Goal: Find specific page/section: Find specific page/section

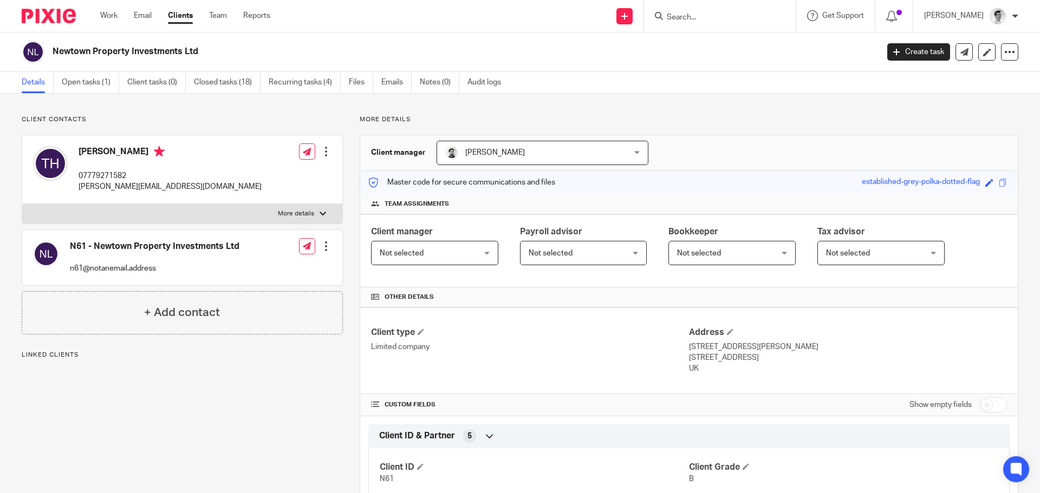
click at [50, 55] on div "Newtown Property Investments Ltd" at bounding box center [446, 52] width 849 height 23
click at [781, 19] on form at bounding box center [723, 16] width 115 height 14
click at [751, 19] on input "Search" at bounding box center [714, 18] width 97 height 10
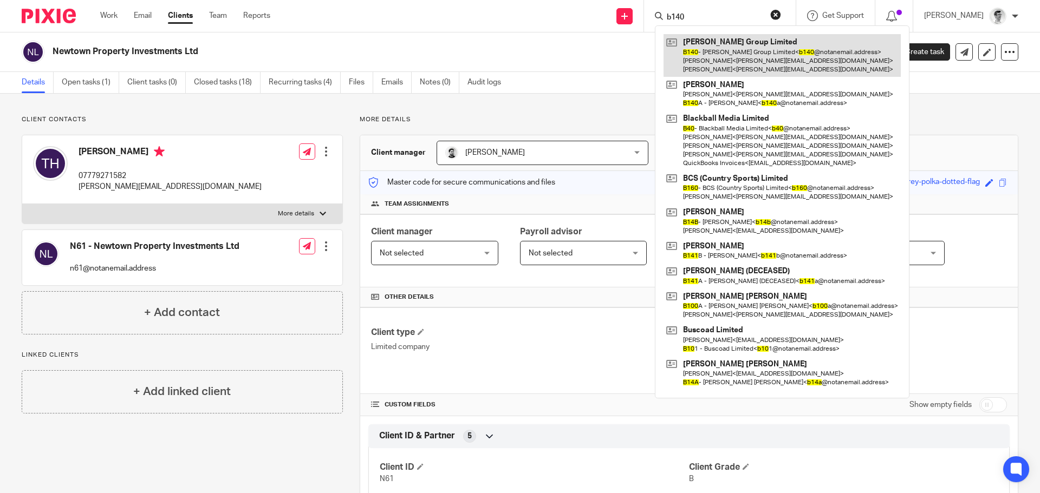
type input "b140"
click at [801, 58] on link at bounding box center [782, 55] width 237 height 43
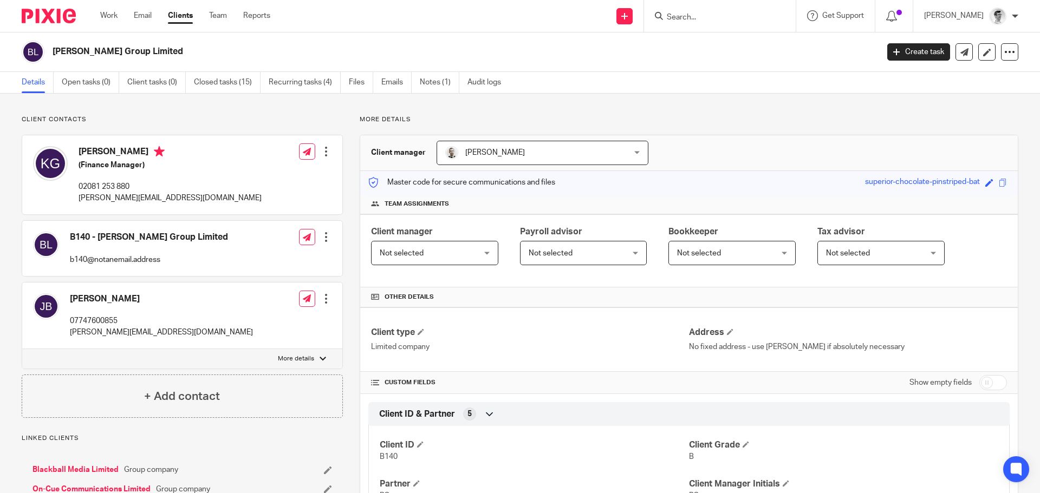
drag, startPoint x: 140, startPoint y: 55, endPoint x: 52, endPoint y: 52, distance: 87.8
click at [52, 52] on div "Baize Group Limited" at bounding box center [446, 52] width 849 height 23
copy h2 "Baize Group Limited"
click at [727, 20] on input "Search" at bounding box center [714, 18] width 97 height 10
click at [746, 10] on form at bounding box center [723, 16] width 115 height 14
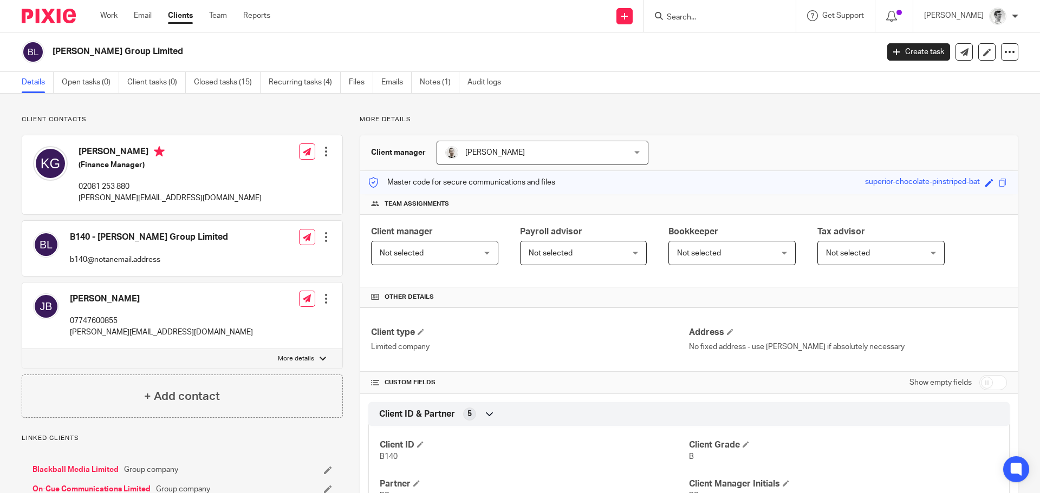
click at [747, 14] on input "Search" at bounding box center [714, 18] width 97 height 10
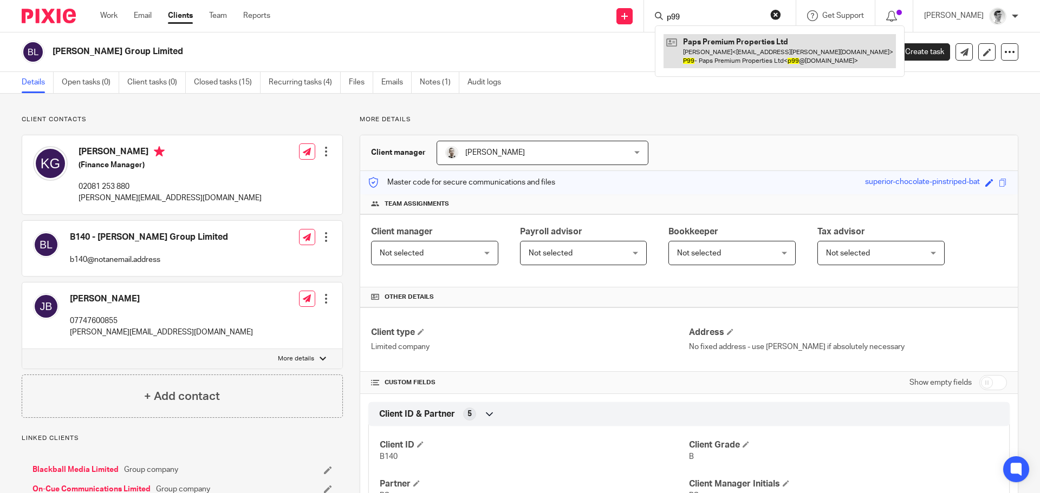
type input "p99"
click at [745, 55] on link at bounding box center [780, 51] width 232 height 34
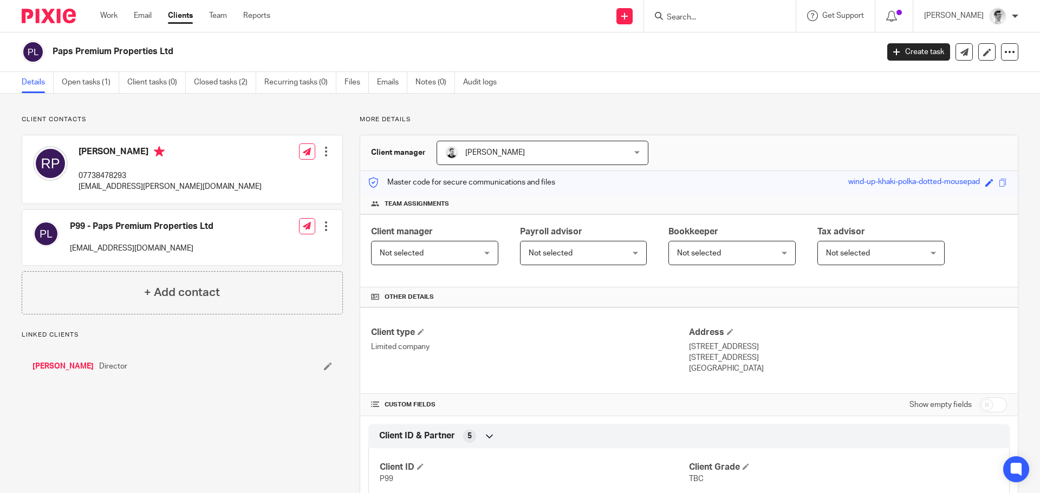
drag, startPoint x: 206, startPoint y: 55, endPoint x: 47, endPoint y: 53, distance: 159.3
click at [47, 53] on div "Paps Premium Properties Ltd" at bounding box center [446, 52] width 849 height 23
copy div "Paps Premium Properties Ltd"
drag, startPoint x: 229, startPoint y: 57, endPoint x: 173, endPoint y: 58, distance: 55.8
click at [229, 57] on h2 "Paps Premium Properties Ltd" at bounding box center [380, 51] width 655 height 11
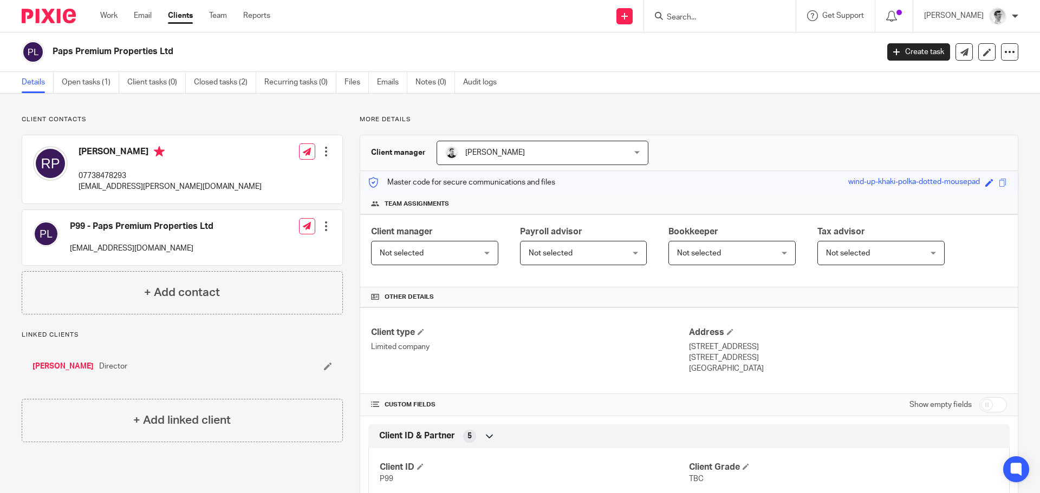
drag, startPoint x: 180, startPoint y: 53, endPoint x: 50, endPoint y: 55, distance: 130.0
click at [50, 55] on div "Paps Premium Properties Ltd" at bounding box center [446, 52] width 849 height 23
copy h2 "Paps Premium Properties Ltd"
click at [737, 22] on input "Search" at bounding box center [714, 18] width 97 height 10
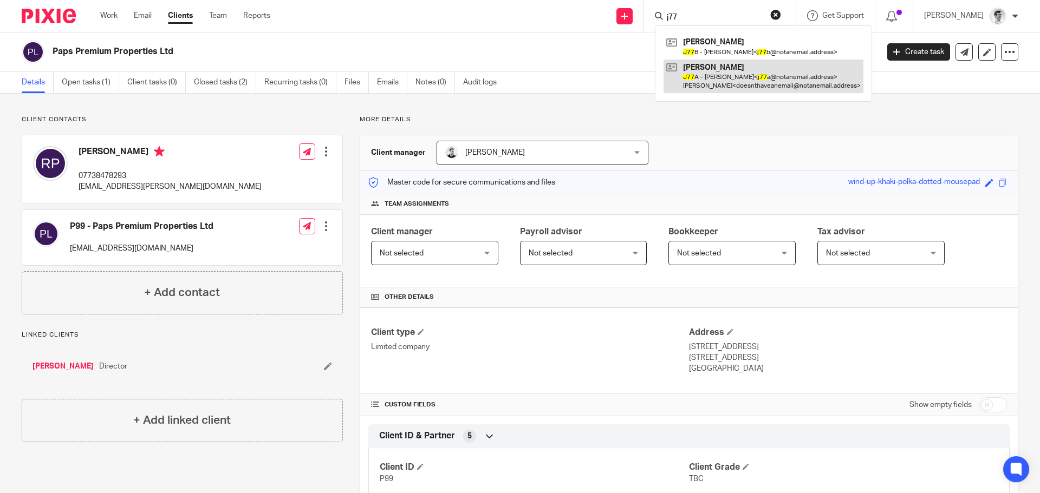
type input "j77"
click at [756, 70] on link at bounding box center [764, 77] width 200 height 34
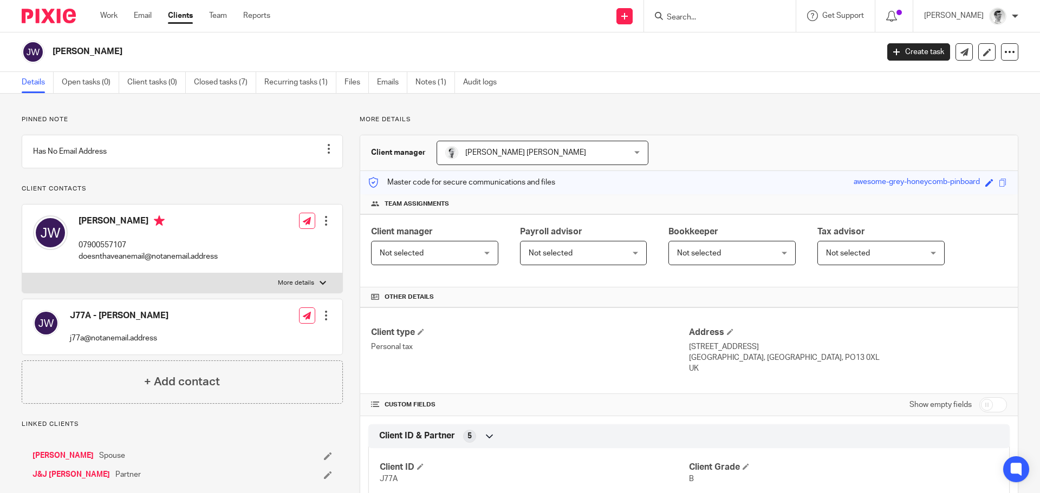
drag, startPoint x: 109, startPoint y: 51, endPoint x: 54, endPoint y: 57, distance: 55.6
click at [54, 57] on h2 "[PERSON_NAME]" at bounding box center [380, 51] width 655 height 11
copy h2 "John Walker"
click at [707, 16] on input "Search" at bounding box center [714, 18] width 97 height 10
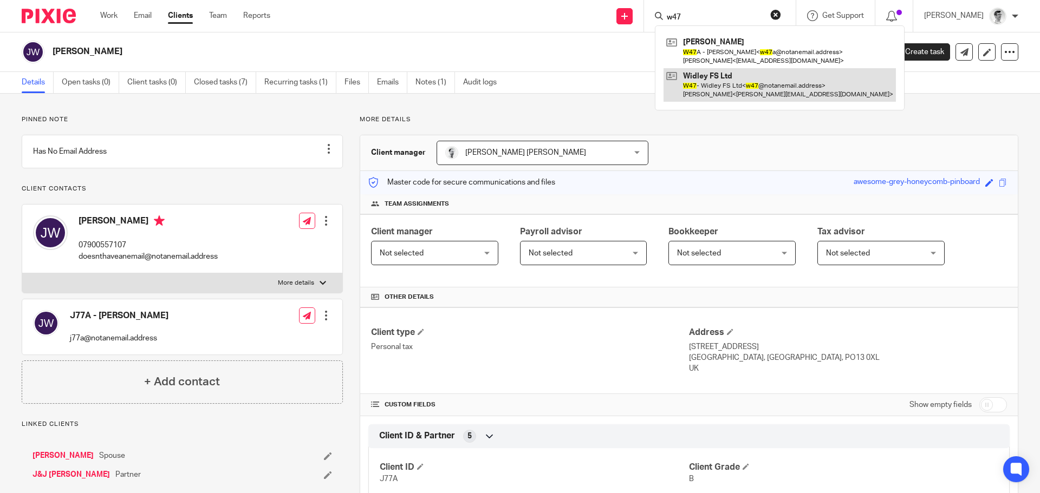
type input "w47"
click at [699, 90] on link at bounding box center [780, 85] width 232 height 34
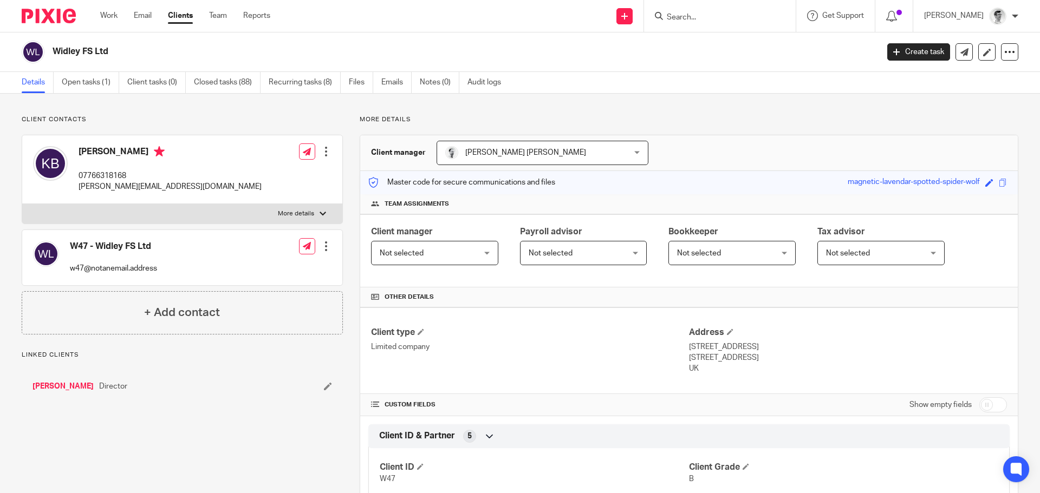
drag, startPoint x: 119, startPoint y: 55, endPoint x: 45, endPoint y: 58, distance: 74.3
click at [45, 58] on div "Widley FS Ltd" at bounding box center [446, 52] width 849 height 23
copy div "Widley FS Ltd"
drag, startPoint x: 167, startPoint y: 54, endPoint x: 59, endPoint y: 35, distance: 109.5
click at [167, 54] on h2 "Widley FS Ltd" at bounding box center [380, 51] width 655 height 11
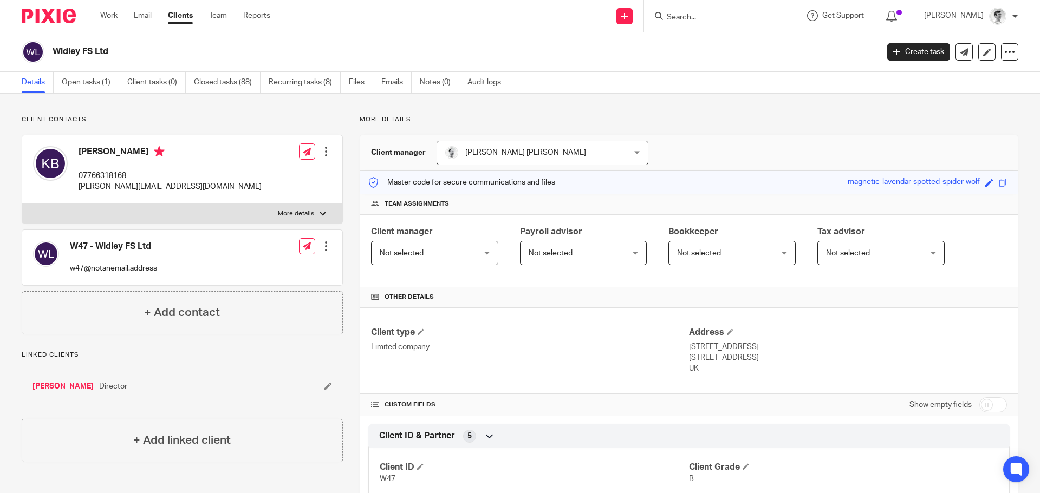
drag, startPoint x: 129, startPoint y: 57, endPoint x: 48, endPoint y: 49, distance: 82.2
click at [48, 49] on div "Widley FS Ltd" at bounding box center [446, 52] width 849 height 23
copy div "Widley FS Ltd"
click at [740, 20] on input "Search" at bounding box center [714, 18] width 97 height 10
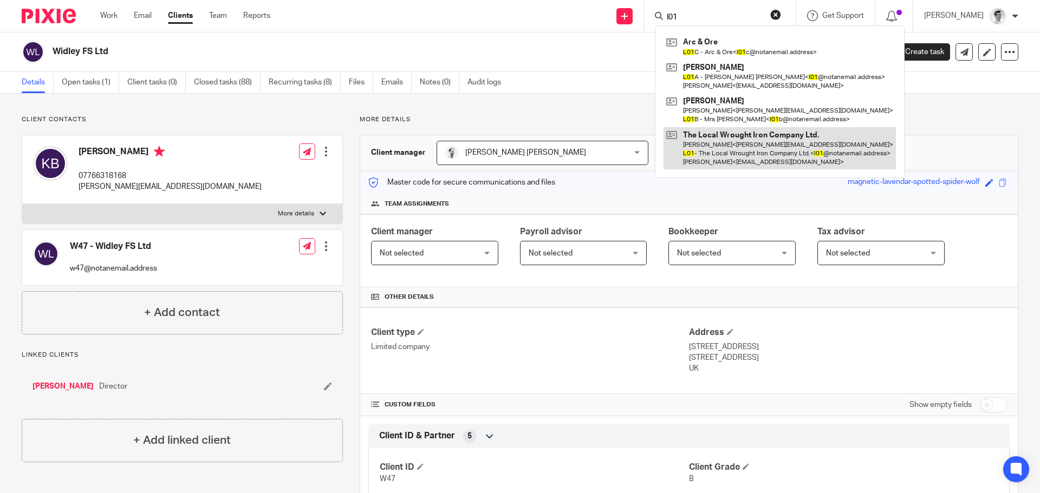
type input "l01"
click at [776, 161] on link at bounding box center [780, 148] width 232 height 43
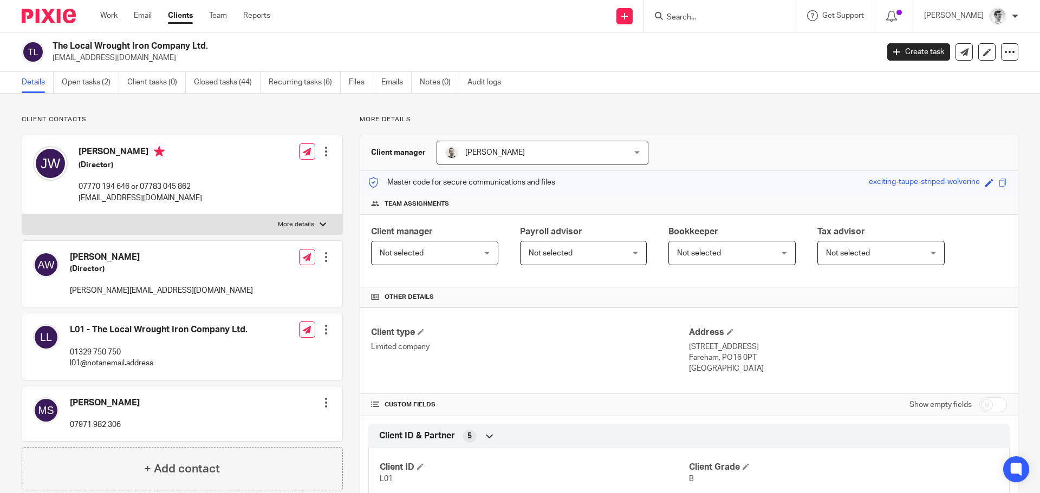
drag, startPoint x: 129, startPoint y: 51, endPoint x: 84, endPoint y: 51, distance: 44.4
click at [84, 51] on div "The Local Wrought Iron Company Ltd. info@thelocalwroughtironcompany.co.uk" at bounding box center [462, 52] width 818 height 23
click at [84, 51] on h2 "The Local Wrought Iron Company Ltd." at bounding box center [380, 46] width 655 height 11
drag, startPoint x: 57, startPoint y: 47, endPoint x: 216, endPoint y: 35, distance: 159.2
click at [216, 35] on div "The Local Wrought Iron Company Ltd. info@thelocalwroughtironcompany.co.uk Creat…" at bounding box center [520, 52] width 1040 height 40
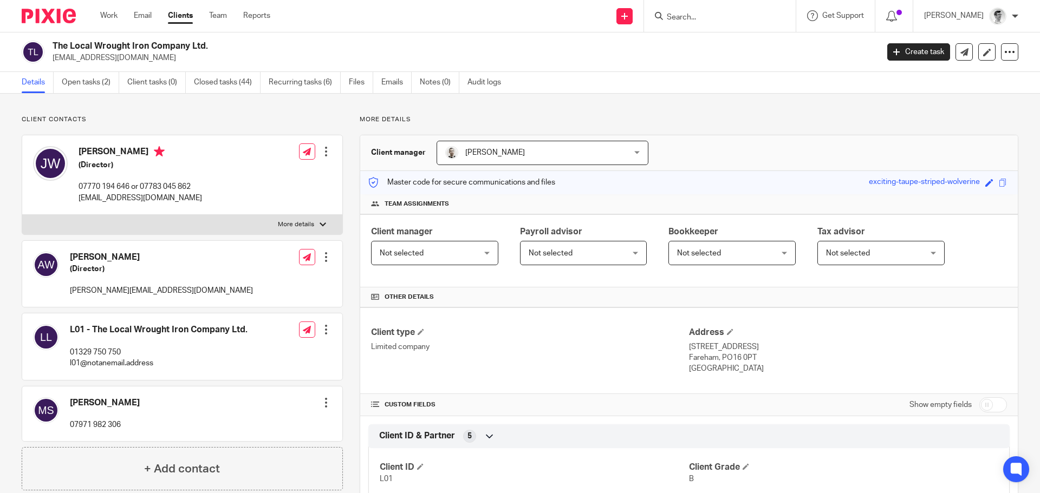
click at [223, 40] on div "The Local Wrought Iron Company Ltd. info@thelocalwroughtironcompany.co.uk Creat…" at bounding box center [520, 52] width 1040 height 40
click at [215, 46] on h2 "The Local Wrought Iron Company Ltd." at bounding box center [380, 46] width 655 height 11
drag, startPoint x: 214, startPoint y: 46, endPoint x: 53, endPoint y: 47, distance: 161.4
click at [53, 47] on h2 "The Local Wrought Iron Company Ltd." at bounding box center [380, 46] width 655 height 11
click at [701, 17] on input "Search" at bounding box center [714, 18] width 97 height 10
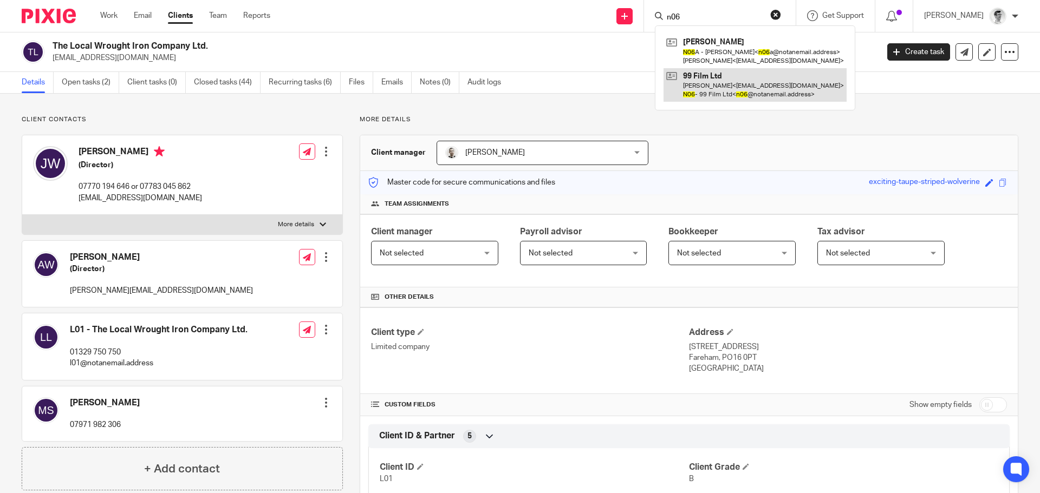
type input "n06"
click at [749, 84] on link at bounding box center [755, 85] width 183 height 34
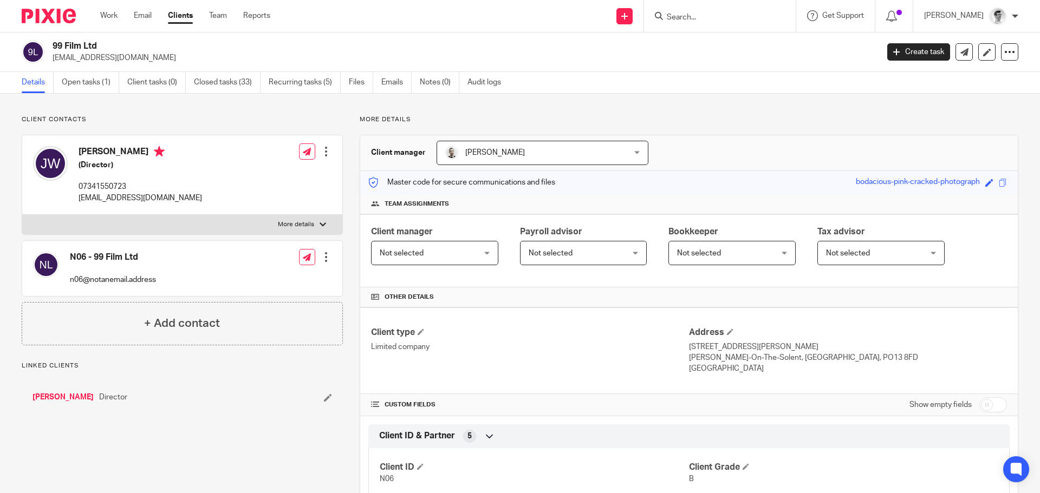
click at [51, 42] on div "99 Film Ltd [EMAIL_ADDRESS][DOMAIN_NAME]" at bounding box center [446, 52] width 849 height 23
drag, startPoint x: 681, startPoint y: 18, endPoint x: 689, endPoint y: 19, distance: 8.1
click at [681, 18] on div at bounding box center [718, 16] width 126 height 14
click at [693, 19] on input "Search" at bounding box center [714, 18] width 97 height 10
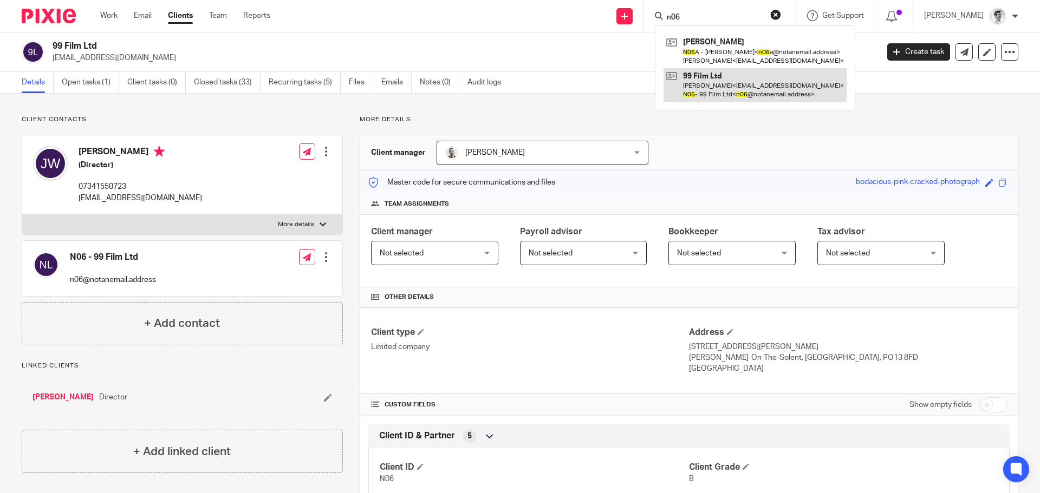
type input "n06"
click at [777, 88] on link at bounding box center [755, 85] width 183 height 34
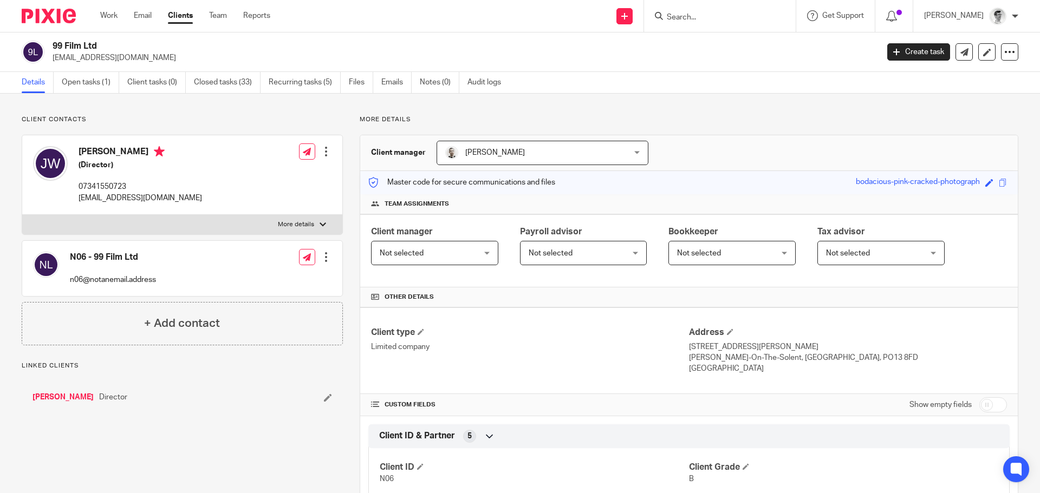
drag, startPoint x: 108, startPoint y: 40, endPoint x: 50, endPoint y: 49, distance: 58.2
click at [50, 49] on div "99 Film Ltd wardjoshmedia@gmail.com Create task Update from Companies House Exp…" at bounding box center [520, 52] width 1040 height 40
copy h2 "99 Film Ltd"
drag, startPoint x: 684, startPoint y: 25, endPoint x: 697, endPoint y: 23, distance: 13.2
click at [689, 24] on div at bounding box center [720, 16] width 152 height 32
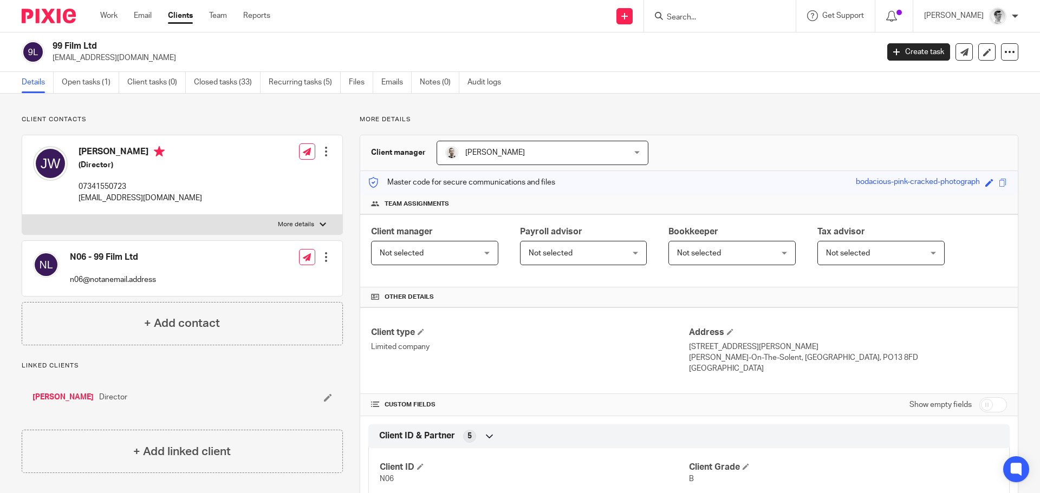
click at [702, 21] on input "Search" at bounding box center [714, 18] width 97 height 10
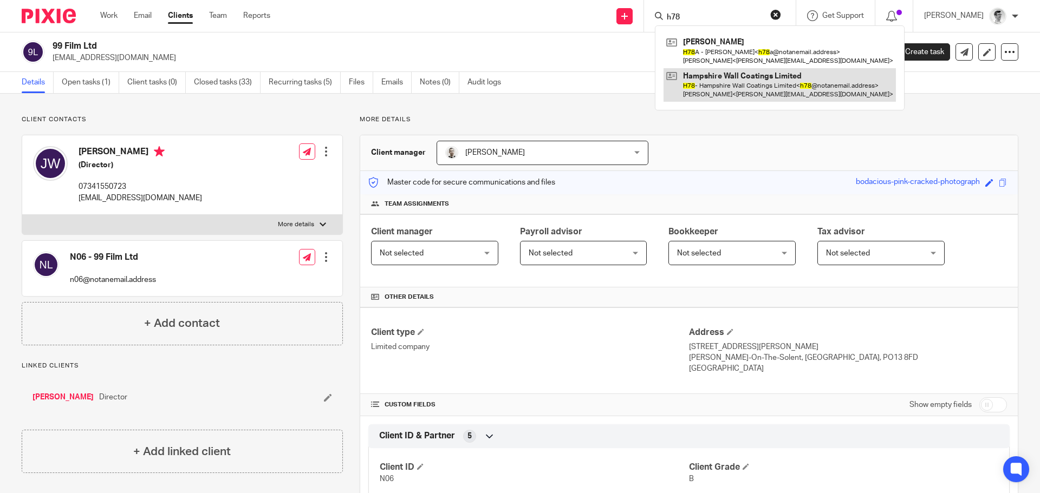
type input "h78"
click at [718, 82] on link at bounding box center [780, 85] width 232 height 34
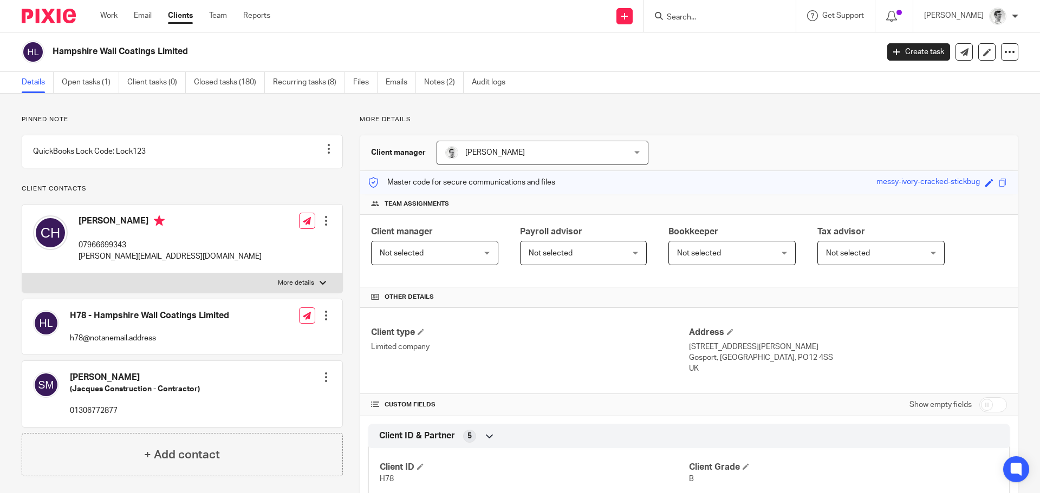
drag, startPoint x: 122, startPoint y: 54, endPoint x: 51, endPoint y: 51, distance: 71.0
click at [51, 51] on div "Hampshire Wall Coatings Limited" at bounding box center [446, 52] width 849 height 23
copy h2 "Hampshire Wall Coatings Limited"
click at [730, 22] on input "Search" at bounding box center [714, 18] width 97 height 10
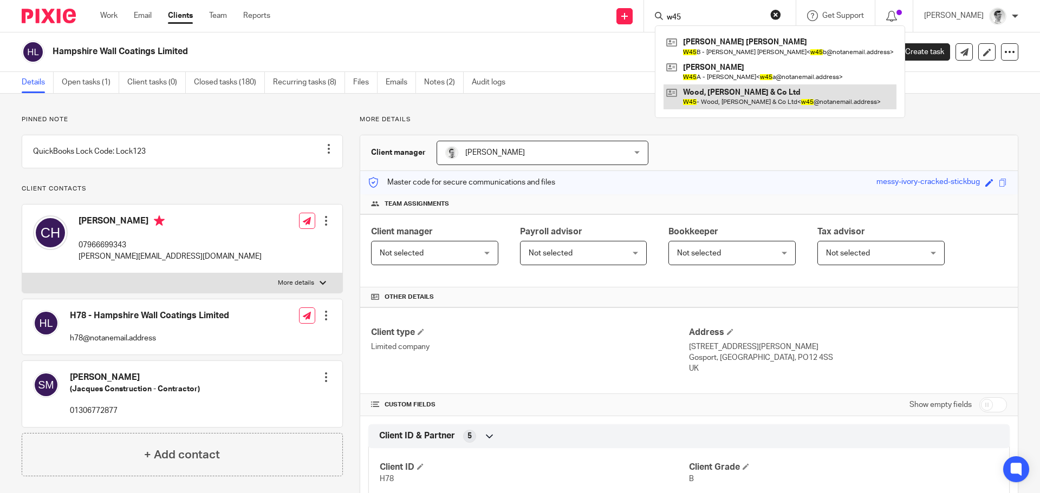
type input "w45"
click at [727, 88] on link at bounding box center [780, 96] width 233 height 25
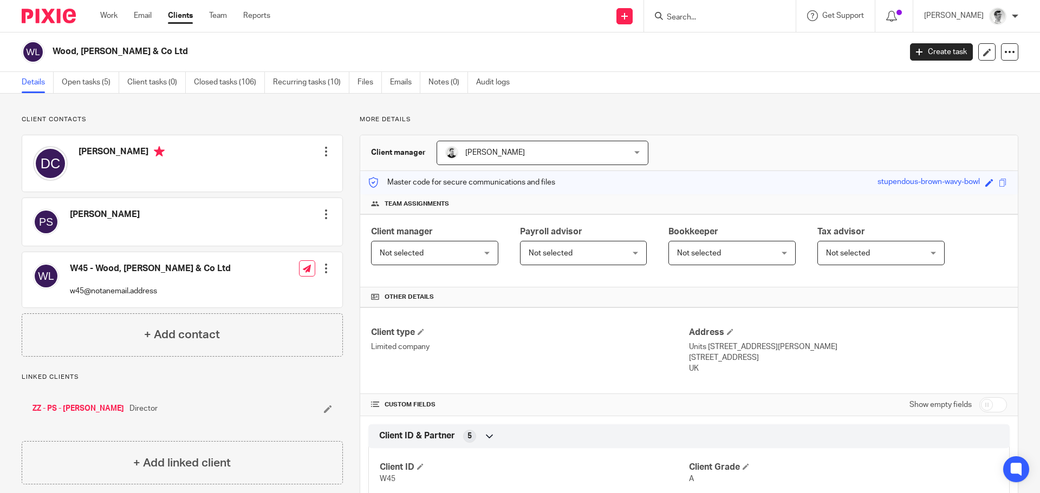
drag, startPoint x: 165, startPoint y: 47, endPoint x: 43, endPoint y: 56, distance: 122.2
click at [43, 56] on div "Wood, [PERSON_NAME] & Co Ltd" at bounding box center [458, 52] width 872 height 23
copy div "Wood, [PERSON_NAME] & Co Ltd"
click at [151, 50] on h2 "Wood, [PERSON_NAME] & Co Ltd" at bounding box center [389, 51] width 673 height 11
drag, startPoint x: 152, startPoint y: 51, endPoint x: 55, endPoint y: 55, distance: 96.5
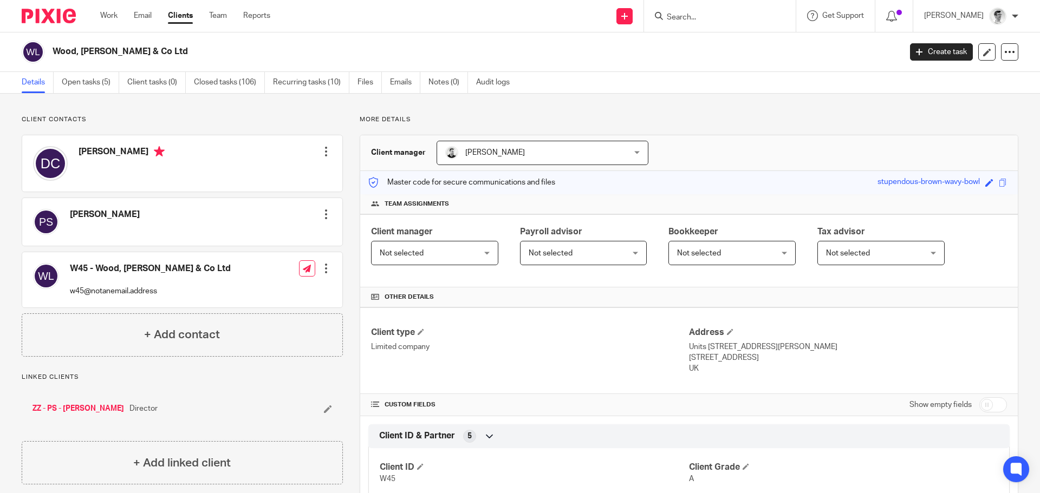
click at [55, 55] on h2 "Wood, [PERSON_NAME] & Co Ltd" at bounding box center [389, 51] width 673 height 11
copy h2 "Wood, Hicks & Co Ltd"
click at [698, 23] on form at bounding box center [723, 16] width 115 height 14
click at [706, 18] on input "Search" at bounding box center [714, 18] width 97 height 10
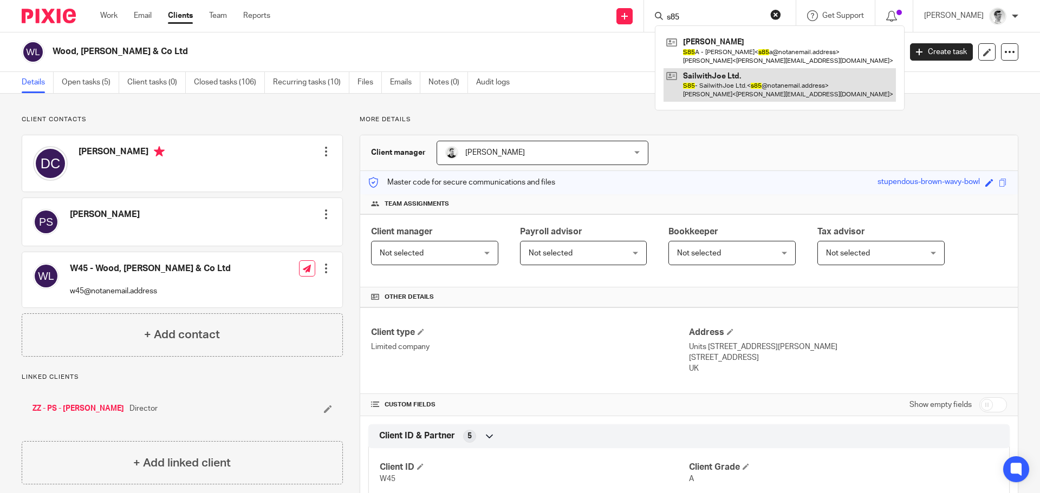
type input "s85"
click at [749, 95] on link at bounding box center [780, 85] width 232 height 34
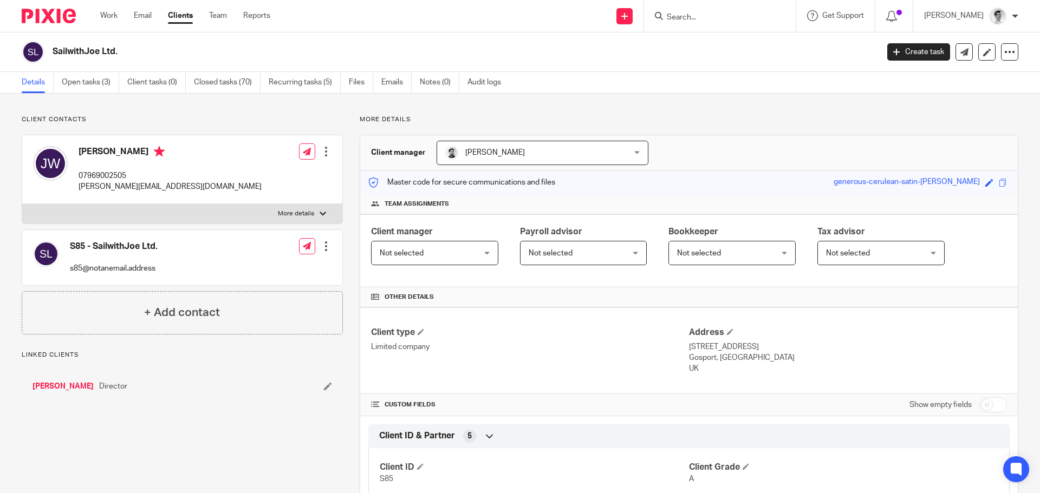
drag, startPoint x: 125, startPoint y: 52, endPoint x: 49, endPoint y: 53, distance: 76.4
click at [49, 53] on div "SailwithJoe Ltd." at bounding box center [446, 52] width 849 height 23
copy h2 "SailwithJoe Ltd."
click at [749, 31] on div at bounding box center [720, 16] width 152 height 32
click at [757, 23] on div at bounding box center [720, 16] width 152 height 32
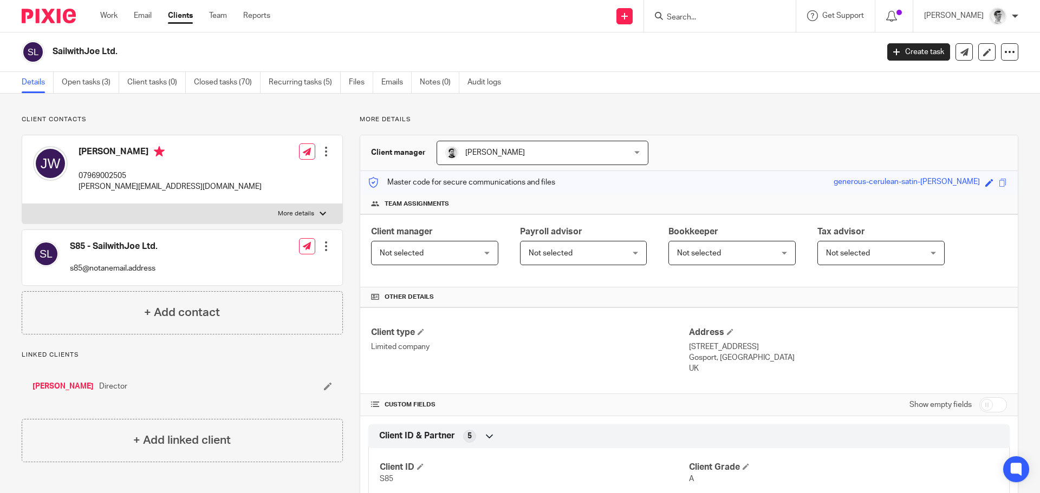
click at [760, 21] on input "Search" at bounding box center [714, 18] width 97 height 10
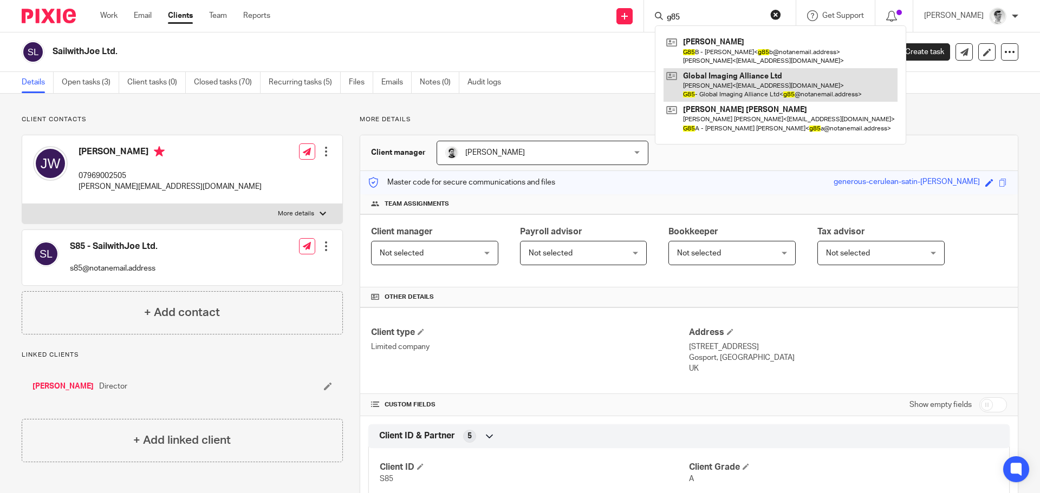
type input "g85"
click at [736, 99] on link at bounding box center [781, 85] width 234 height 34
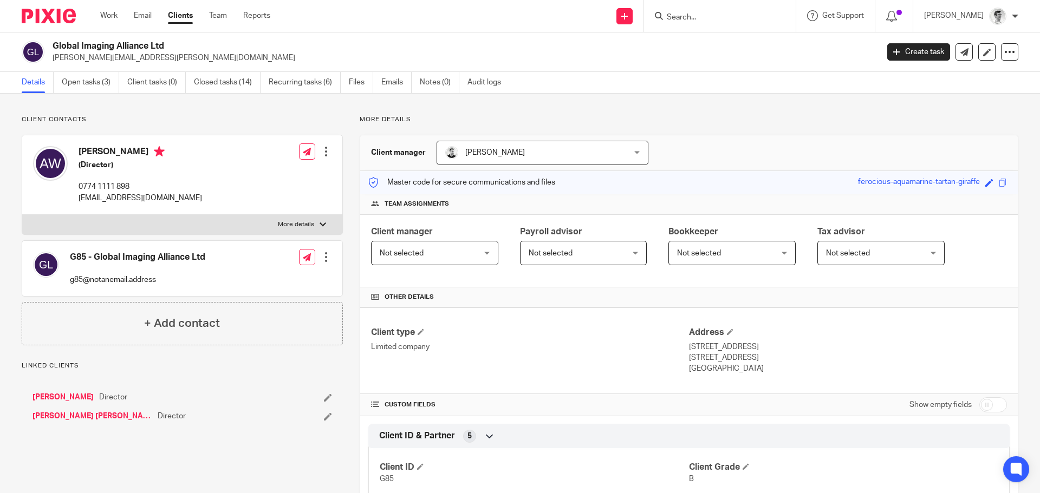
drag, startPoint x: 190, startPoint y: 46, endPoint x: 50, endPoint y: 51, distance: 140.4
click at [50, 51] on div "Global Imaging Alliance Ltd wilks.andy@hotmail.com" at bounding box center [446, 52] width 849 height 23
copy h2 "Global Imaging Alliance Ltd"
click at [727, 17] on input "Search" at bounding box center [714, 18] width 97 height 10
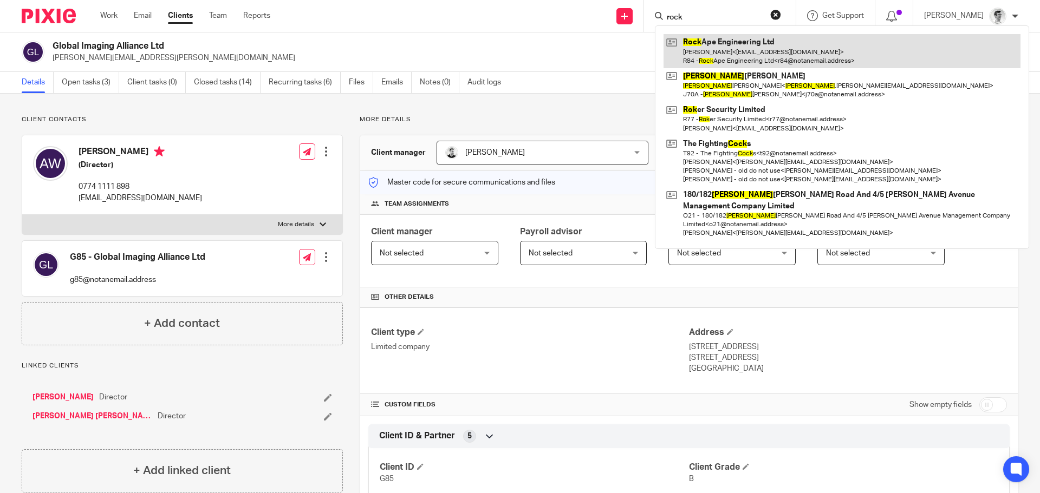
type input "rock"
click at [734, 41] on link at bounding box center [842, 51] width 357 height 34
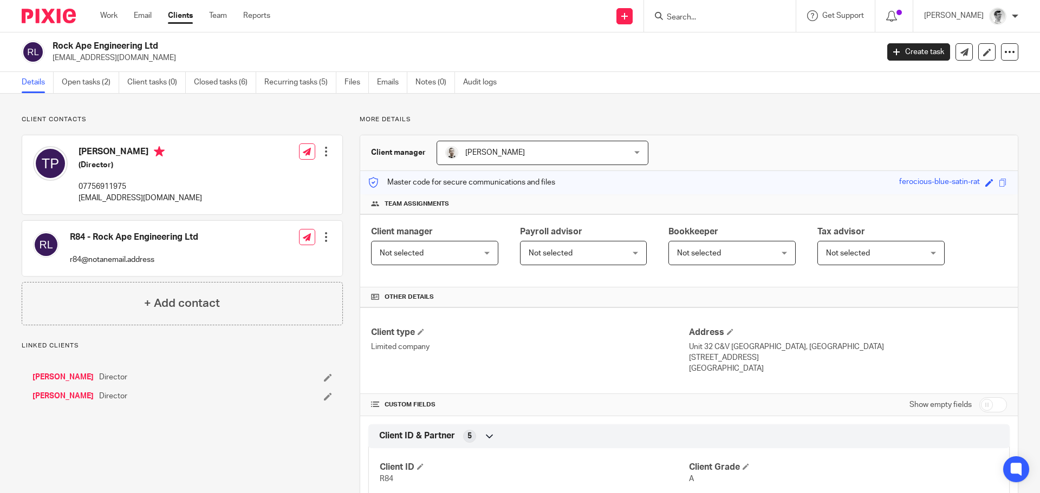
drag, startPoint x: 171, startPoint y: 51, endPoint x: 54, endPoint y: 48, distance: 117.0
click at [54, 48] on h2 "Rock Ape Engineering Ltd" at bounding box center [380, 46] width 655 height 11
copy h2 "Rock Ape Engineering Ltd"
click at [744, 21] on input "Search" at bounding box center [714, 18] width 97 height 10
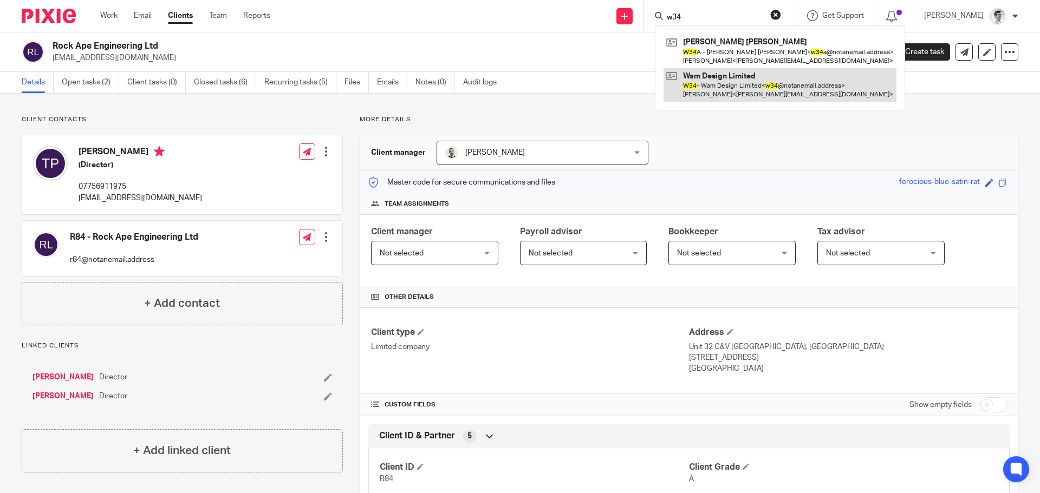
type input "w34"
click at [749, 82] on link at bounding box center [780, 85] width 233 height 34
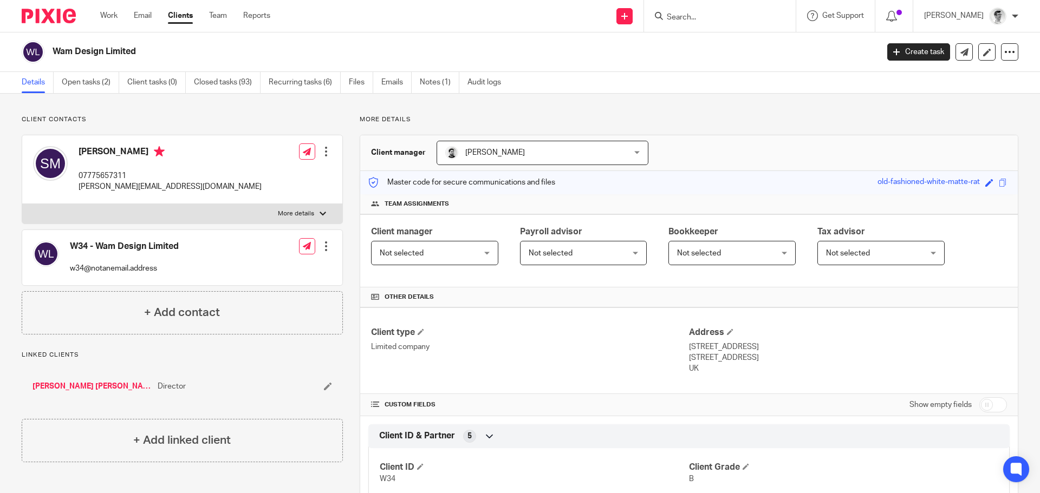
click at [719, 19] on input "Search" at bounding box center [714, 18] width 97 height 10
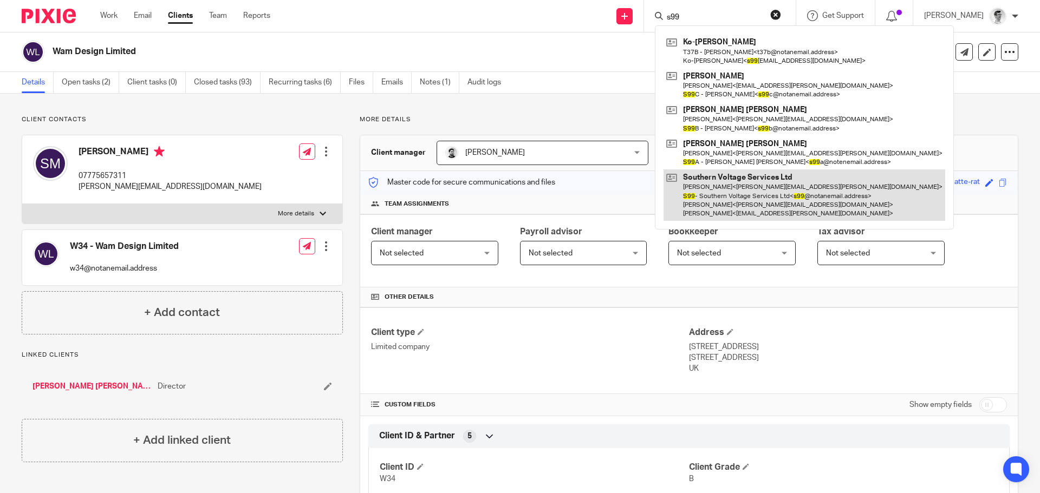
type input "s99"
drag, startPoint x: 708, startPoint y: 198, endPoint x: 699, endPoint y: 197, distance: 8.7
click at [708, 198] on link at bounding box center [805, 195] width 282 height 51
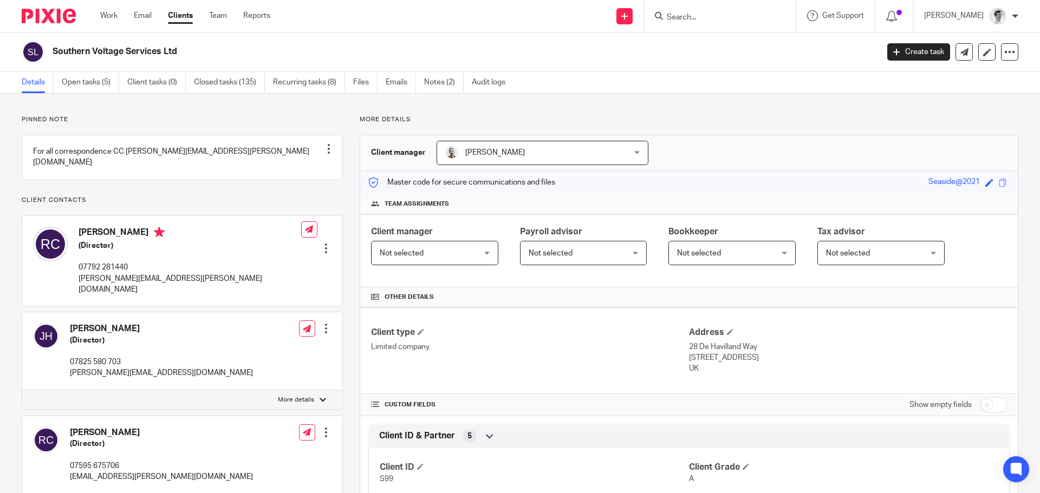
drag, startPoint x: 0, startPoint y: 0, endPoint x: 55, endPoint y: 55, distance: 77.8
click at [55, 55] on div "Southern Voltage Services Ltd Create task Update from Companies House Export da…" at bounding box center [520, 52] width 1040 height 40
copy h2 "Southern Voltage Services Ltd"
click at [713, 18] on input "Search" at bounding box center [714, 18] width 97 height 10
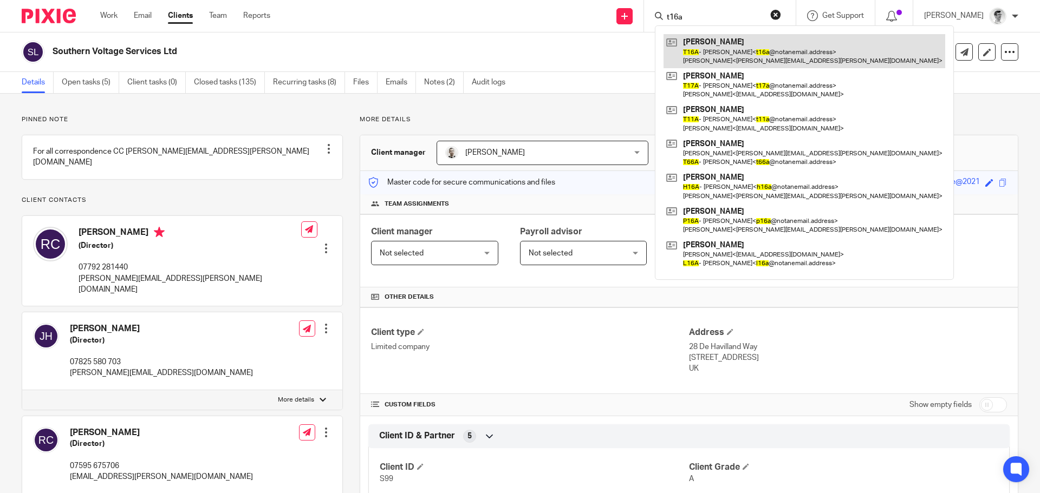
type input "t16a"
click at [718, 49] on link at bounding box center [805, 51] width 282 height 34
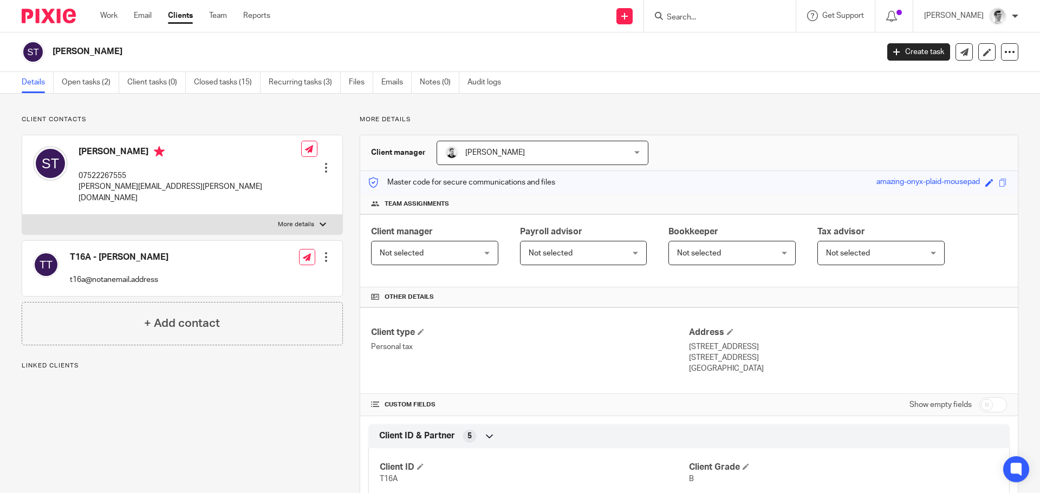
drag, startPoint x: 153, startPoint y: 57, endPoint x: 53, endPoint y: 54, distance: 100.8
click at [53, 54] on h2 "[PERSON_NAME]" at bounding box center [380, 51] width 655 height 11
copy h2 "[PERSON_NAME]"
click at [707, 18] on input "Search" at bounding box center [714, 18] width 97 height 10
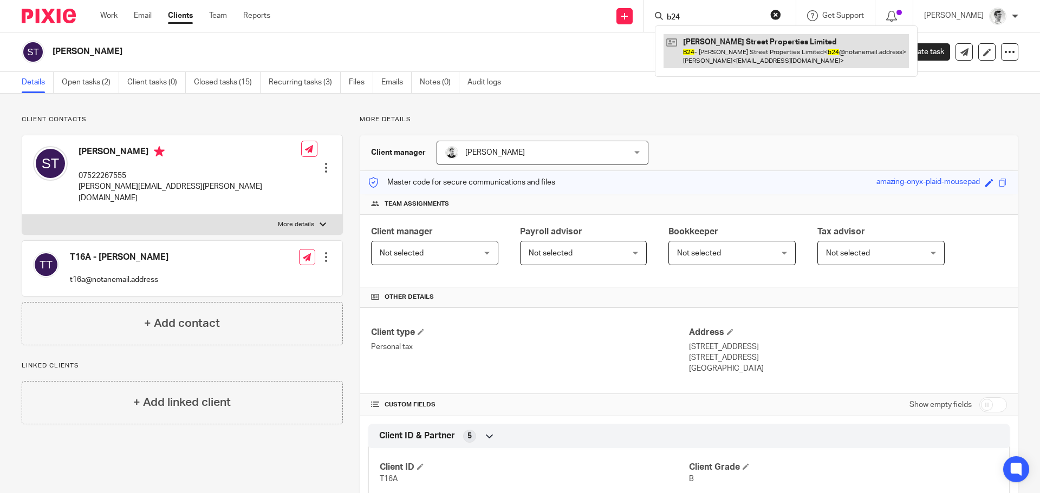
type input "b24"
click at [720, 54] on link at bounding box center [786, 51] width 245 height 34
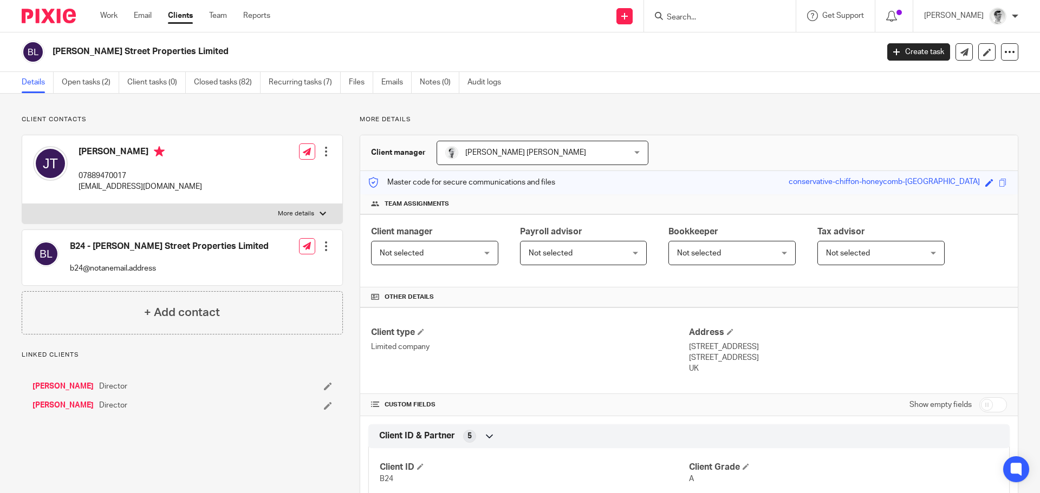
click at [47, 58] on div "[PERSON_NAME] Street Properties Limited" at bounding box center [446, 52] width 849 height 23
drag, startPoint x: 184, startPoint y: 51, endPoint x: 234, endPoint y: 51, distance: 49.8
click at [184, 51] on h2 "[PERSON_NAME] Street Properties Limited" at bounding box center [380, 51] width 655 height 11
drag, startPoint x: 224, startPoint y: 53, endPoint x: 55, endPoint y: 51, distance: 169.5
click at [55, 51] on h2 "[PERSON_NAME] Street Properties Limited" at bounding box center [380, 51] width 655 height 11
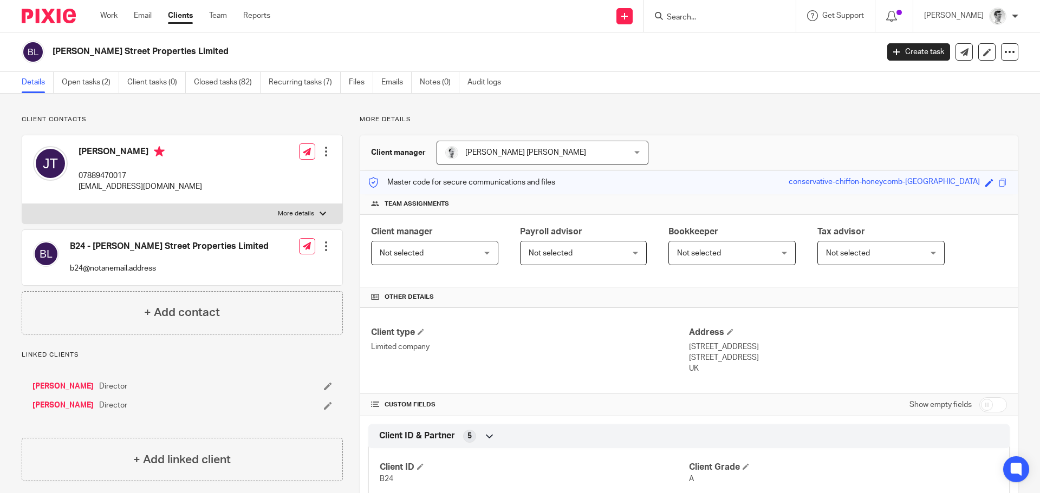
copy h2 "[PERSON_NAME] Street Properties Limited"
click at [720, 10] on form at bounding box center [723, 16] width 115 height 14
click at [722, 15] on input "Search" at bounding box center [714, 18] width 97 height 10
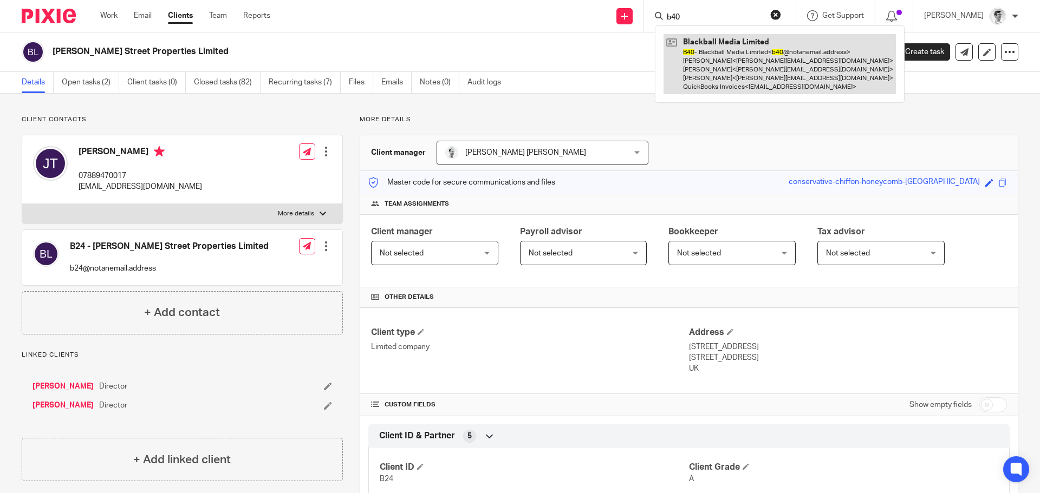
type input "b40"
click at [737, 64] on link at bounding box center [780, 64] width 232 height 60
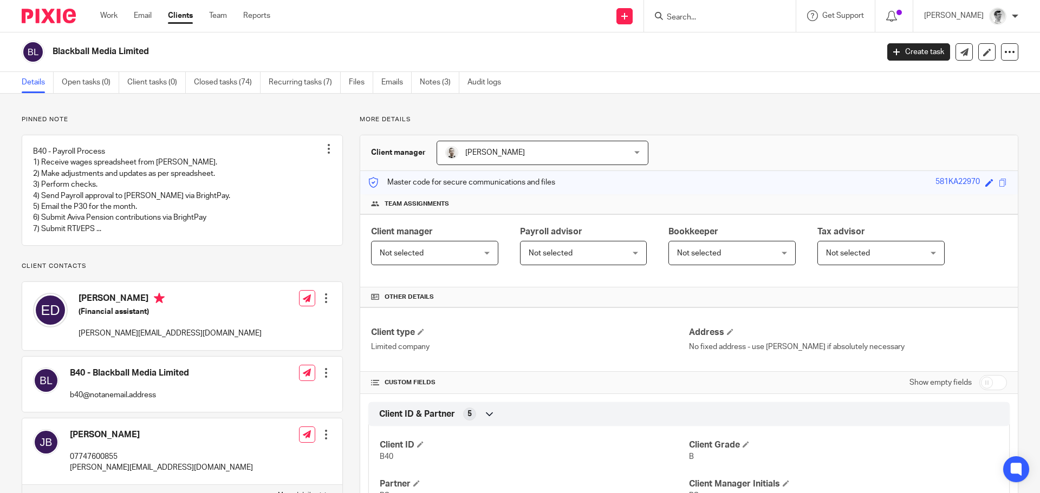
drag, startPoint x: 0, startPoint y: 0, endPoint x: 49, endPoint y: 61, distance: 78.2
click at [49, 61] on div "Blackball Media Limited" at bounding box center [446, 52] width 849 height 23
copy div "Blackball Media Limited"
drag, startPoint x: 135, startPoint y: 49, endPoint x: 155, endPoint y: 56, distance: 20.6
click at [135, 49] on h2 "Blackball Media Limited" at bounding box center [380, 51] width 655 height 11
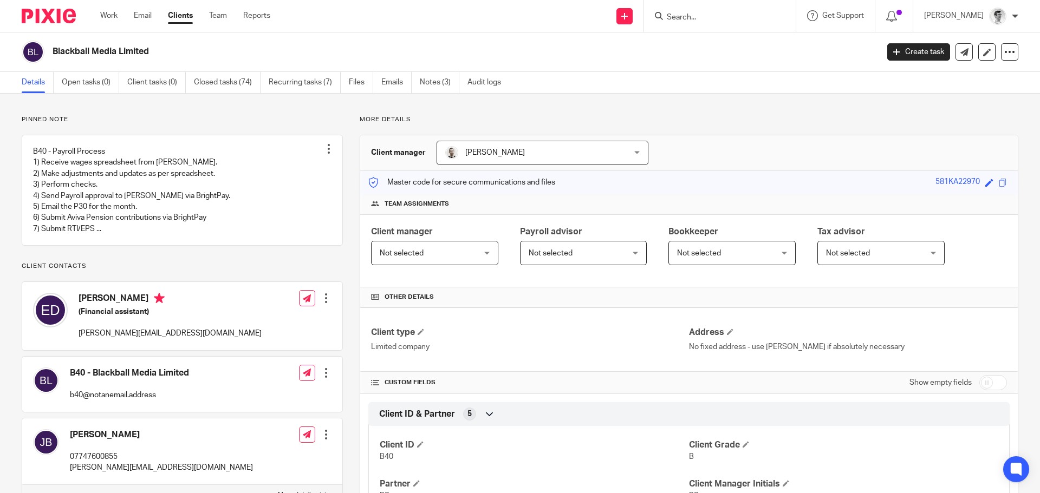
drag, startPoint x: 166, startPoint y: 57, endPoint x: 53, endPoint y: 57, distance: 113.2
click at [53, 57] on h2 "Blackball Media Limited" at bounding box center [380, 51] width 655 height 11
copy h2 "Blackball Media Limited"
drag, startPoint x: 737, startPoint y: 9, endPoint x: 730, endPoint y: 17, distance: 10.8
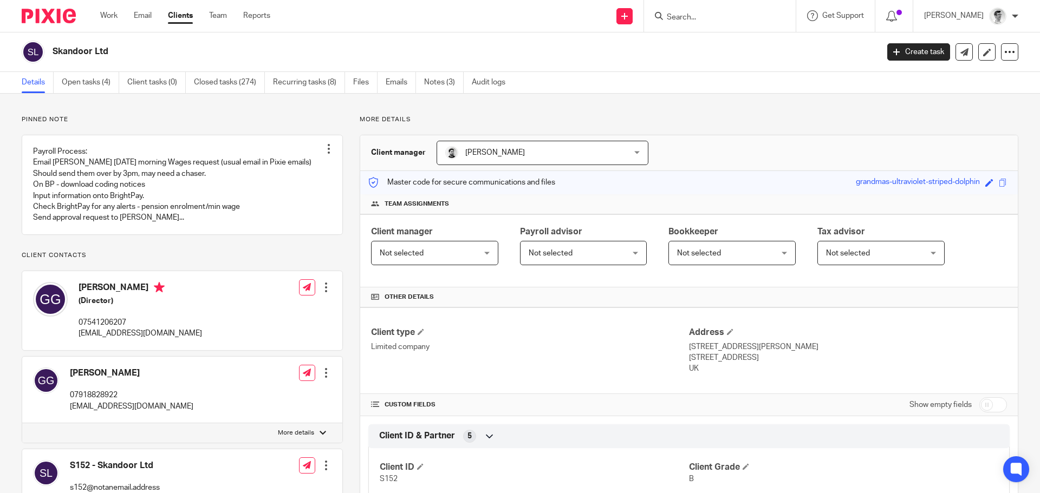
drag, startPoint x: 127, startPoint y: 49, endPoint x: 45, endPoint y: 49, distance: 81.2
click at [45, 49] on div "Skandoor Ltd" at bounding box center [446, 52] width 849 height 23
copy div "Skandoor Ltd"
click at [740, 17] on input "Search" at bounding box center [714, 18] width 97 height 10
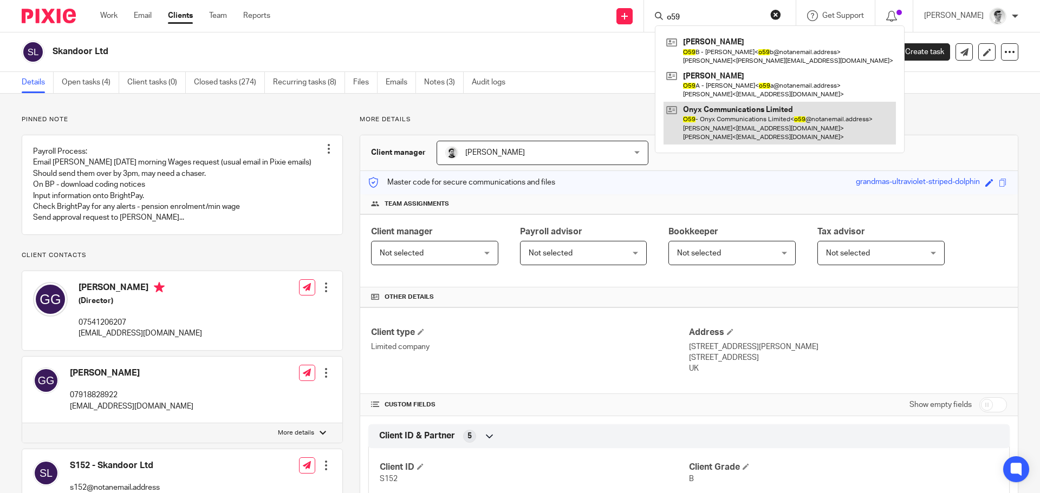
type input "o59"
click at [739, 124] on link at bounding box center [780, 123] width 232 height 43
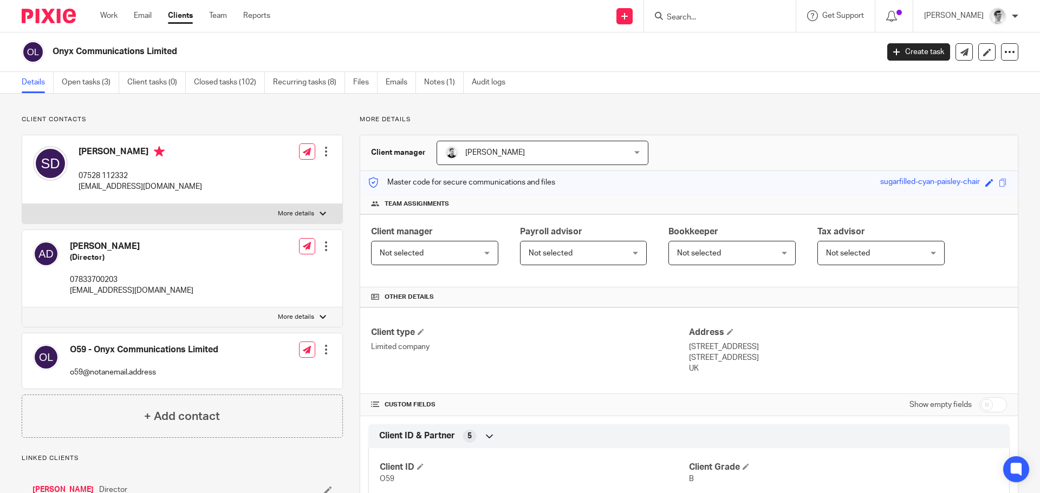
drag, startPoint x: 203, startPoint y: 57, endPoint x: 50, endPoint y: 56, distance: 152.8
click at [50, 56] on div "Onyx Communications Limited" at bounding box center [446, 52] width 849 height 23
copy h2 "Onyx Communications Limited"
click at [754, 18] on input "Search" at bounding box center [714, 18] width 97 height 10
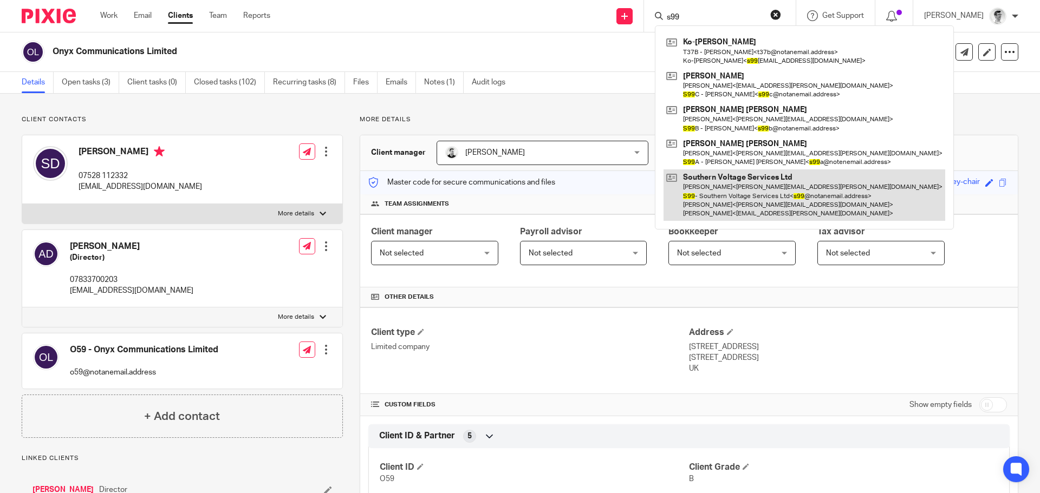
type input "s99"
click at [788, 200] on link at bounding box center [805, 195] width 282 height 51
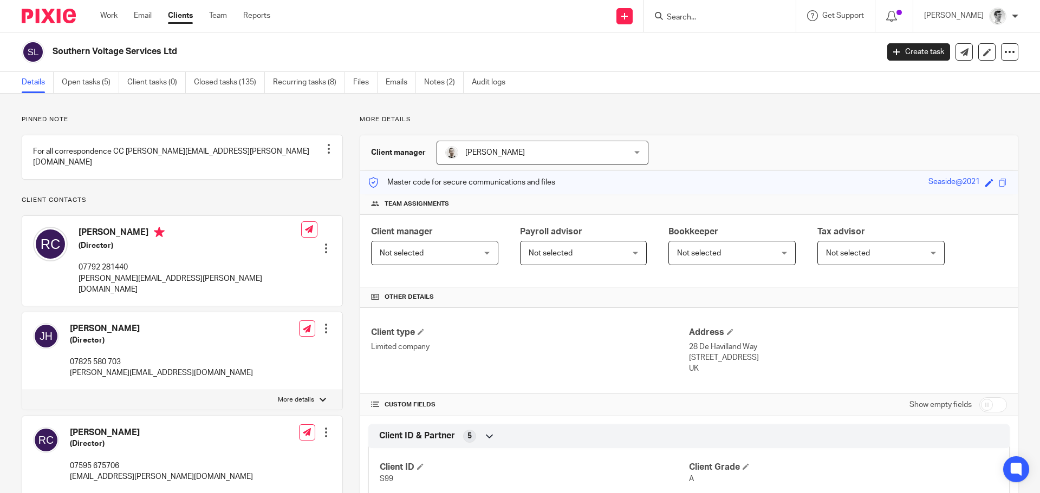
click at [701, 14] on input "Search" at bounding box center [714, 18] width 97 height 10
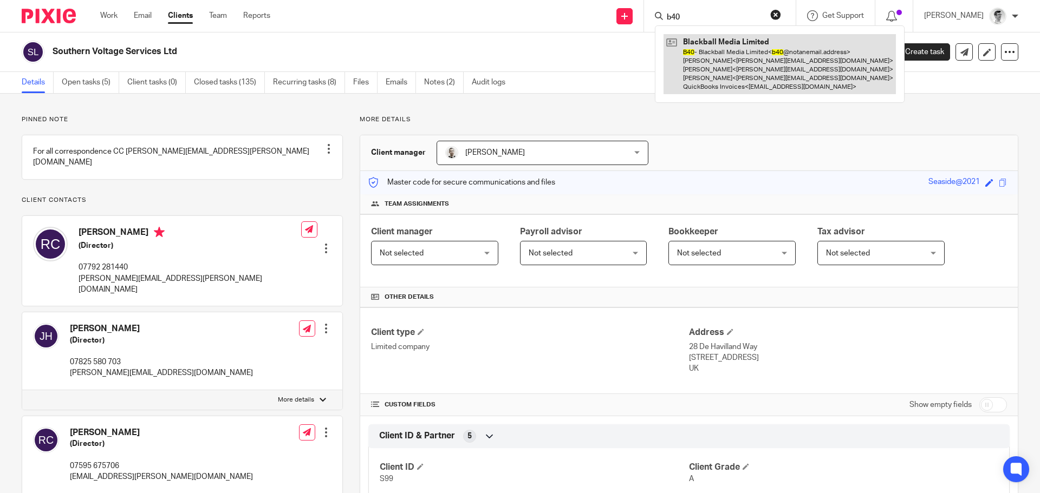
type input "b40"
click at [723, 54] on link at bounding box center [780, 64] width 232 height 60
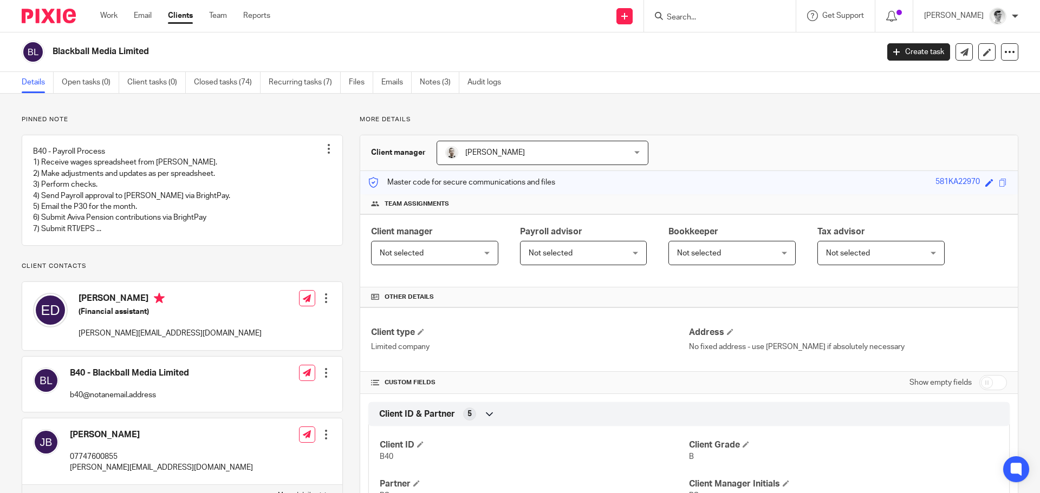
click at [706, 16] on input "Search" at bounding box center [714, 18] width 97 height 10
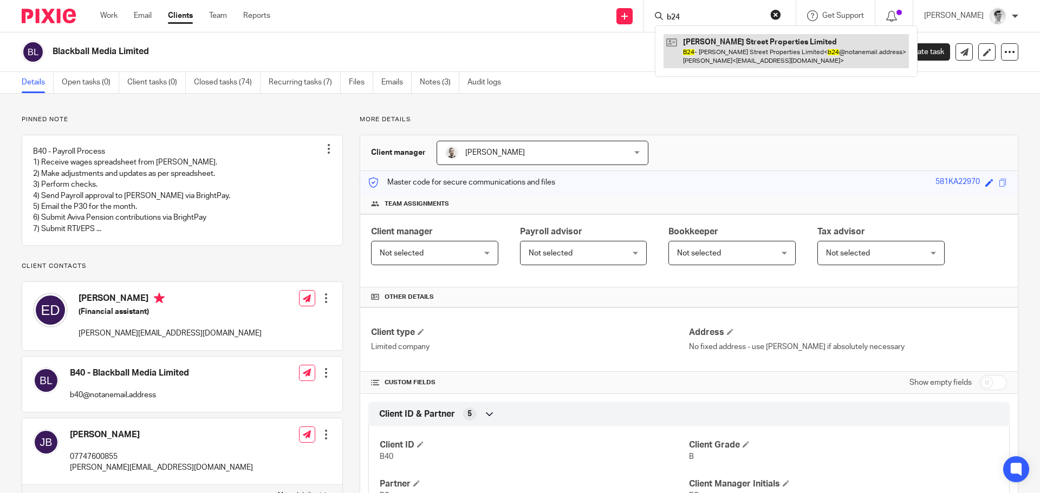
type input "b24"
click at [708, 40] on link at bounding box center [786, 51] width 245 height 34
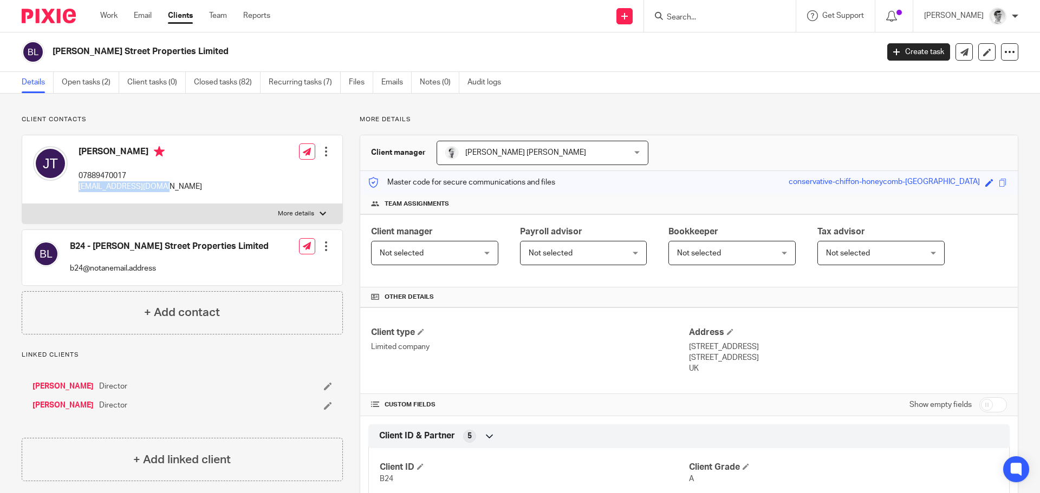
drag, startPoint x: 174, startPoint y: 194, endPoint x: 77, endPoint y: 193, distance: 97.5
click at [77, 193] on div "[PERSON_NAME] 07889470017 [EMAIL_ADDRESS][DOMAIN_NAME] Edit contact Create clie…" at bounding box center [182, 169] width 320 height 69
copy p "[EMAIL_ADDRESS][DOMAIN_NAME]"
